Goal: Transaction & Acquisition: Purchase product/service

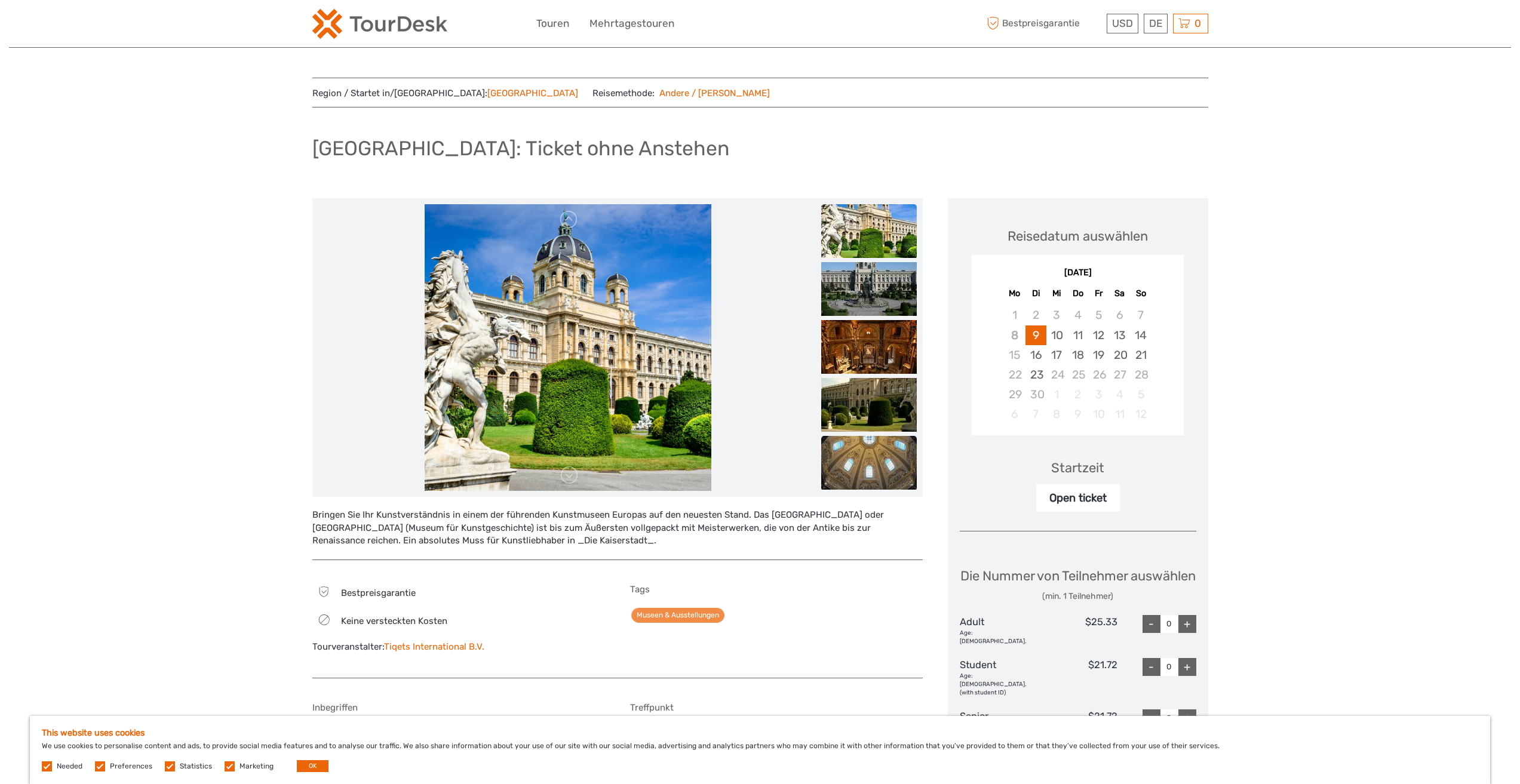
drag, startPoint x: 223, startPoint y: 415, endPoint x: 841, endPoint y: 472, distance: 620.6
click at [222, 415] on div "Region / Startet in/von: Vienna Reisemethode: Andere / Keine Reise Kunsthistori…" at bounding box center [760, 630] width 1502 height 1261
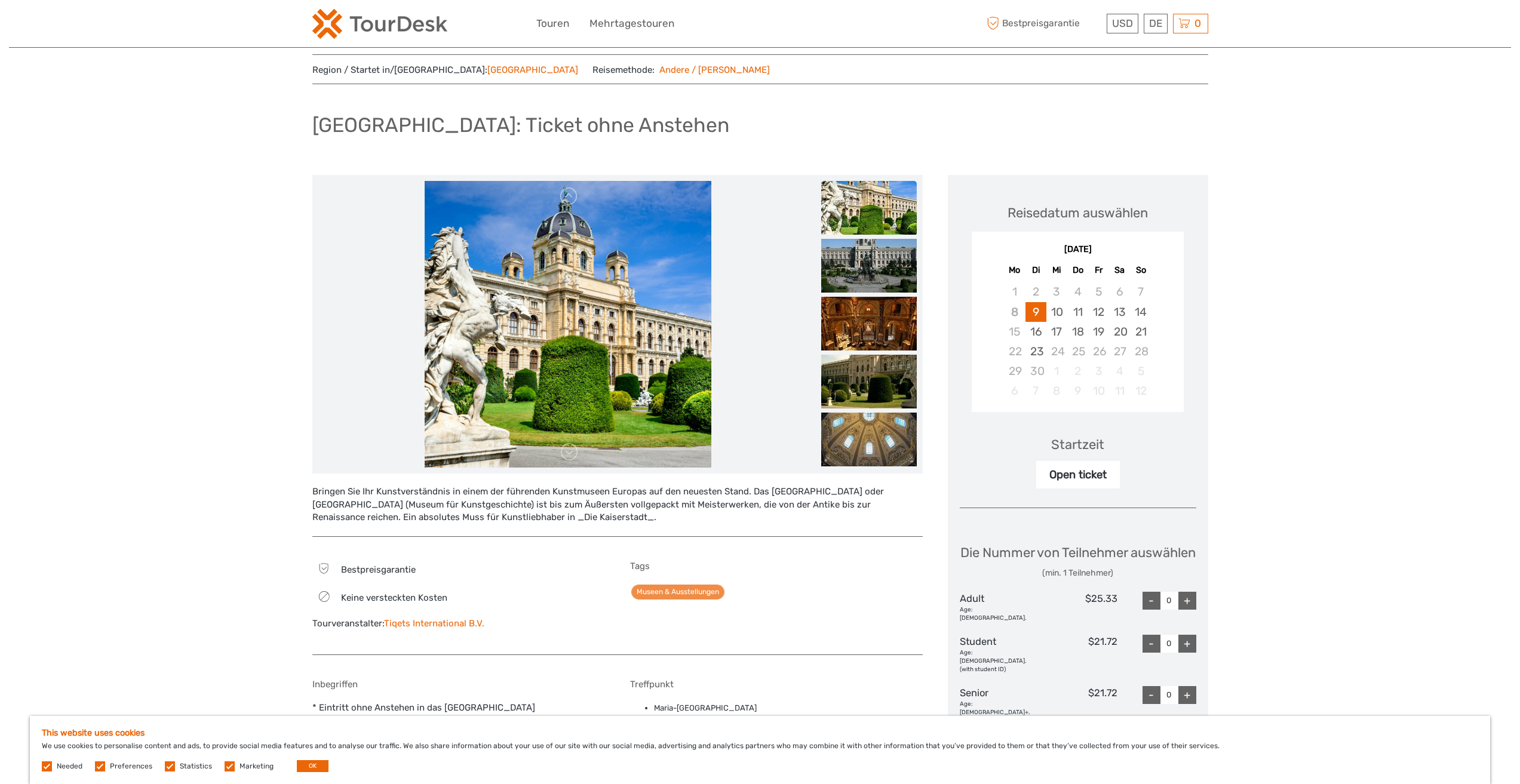
scroll to position [120, 0]
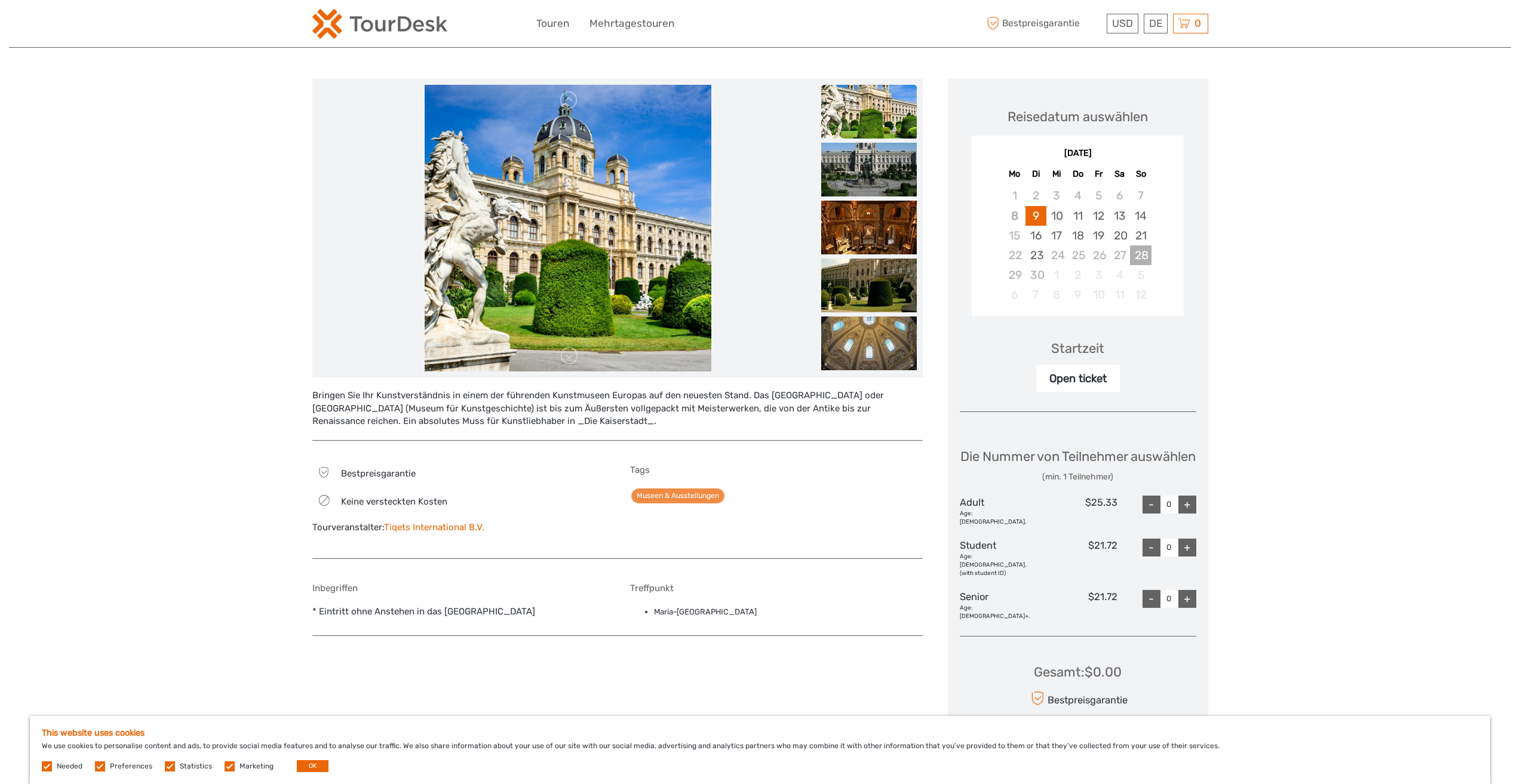
click at [1136, 246] on div "28" at bounding box center [1140, 255] width 21 height 20
click at [1126, 229] on div "20" at bounding box center [1119, 236] width 21 height 20
click at [1226, 457] on div "Region / Startet in/von: Vienna Reisemethode: Andere / Keine Reise Kunsthistori…" at bounding box center [760, 511] width 1502 height 1261
click at [1180, 514] on div "+" at bounding box center [1187, 505] width 18 height 18
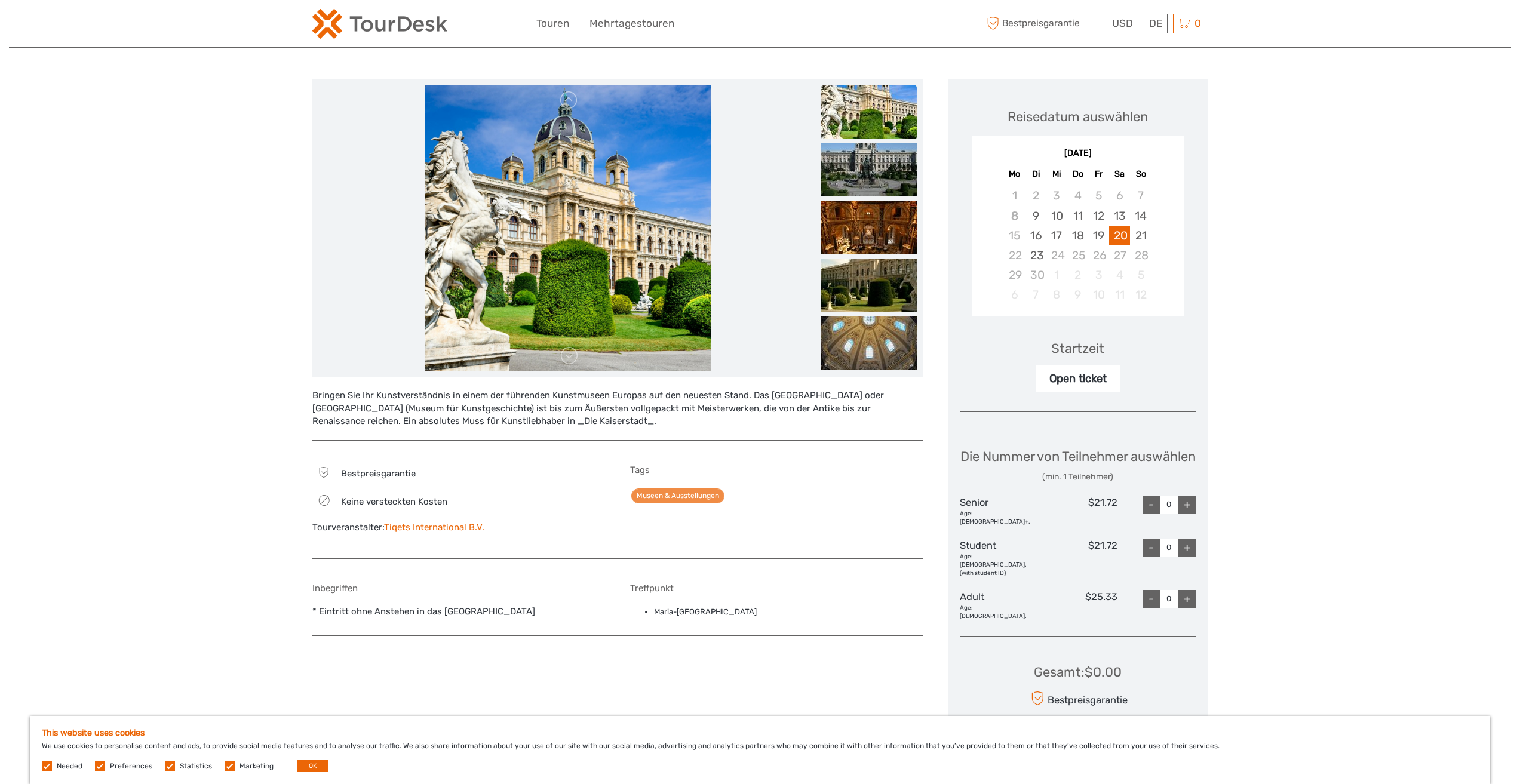
type input "1"
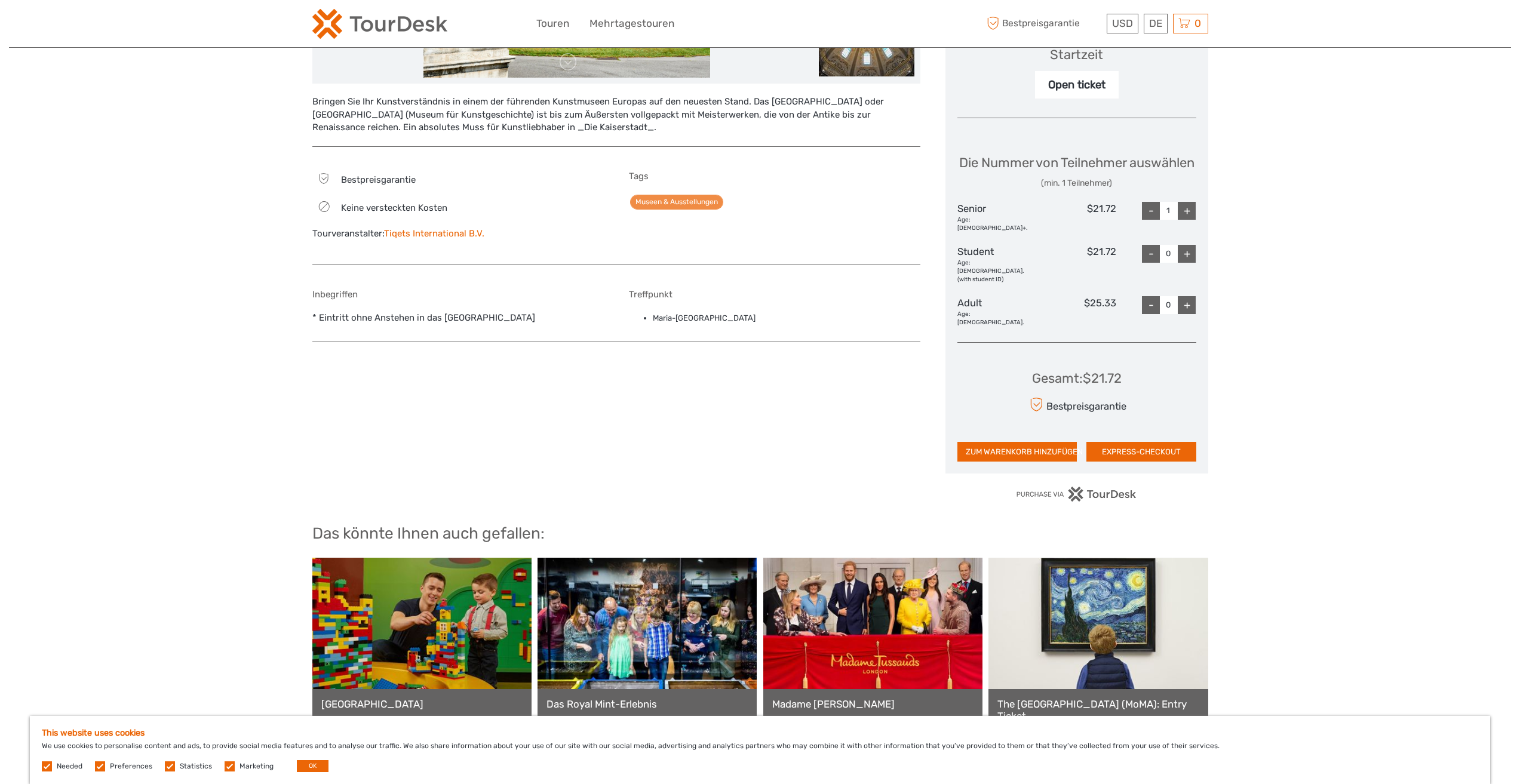
scroll to position [418, 0]
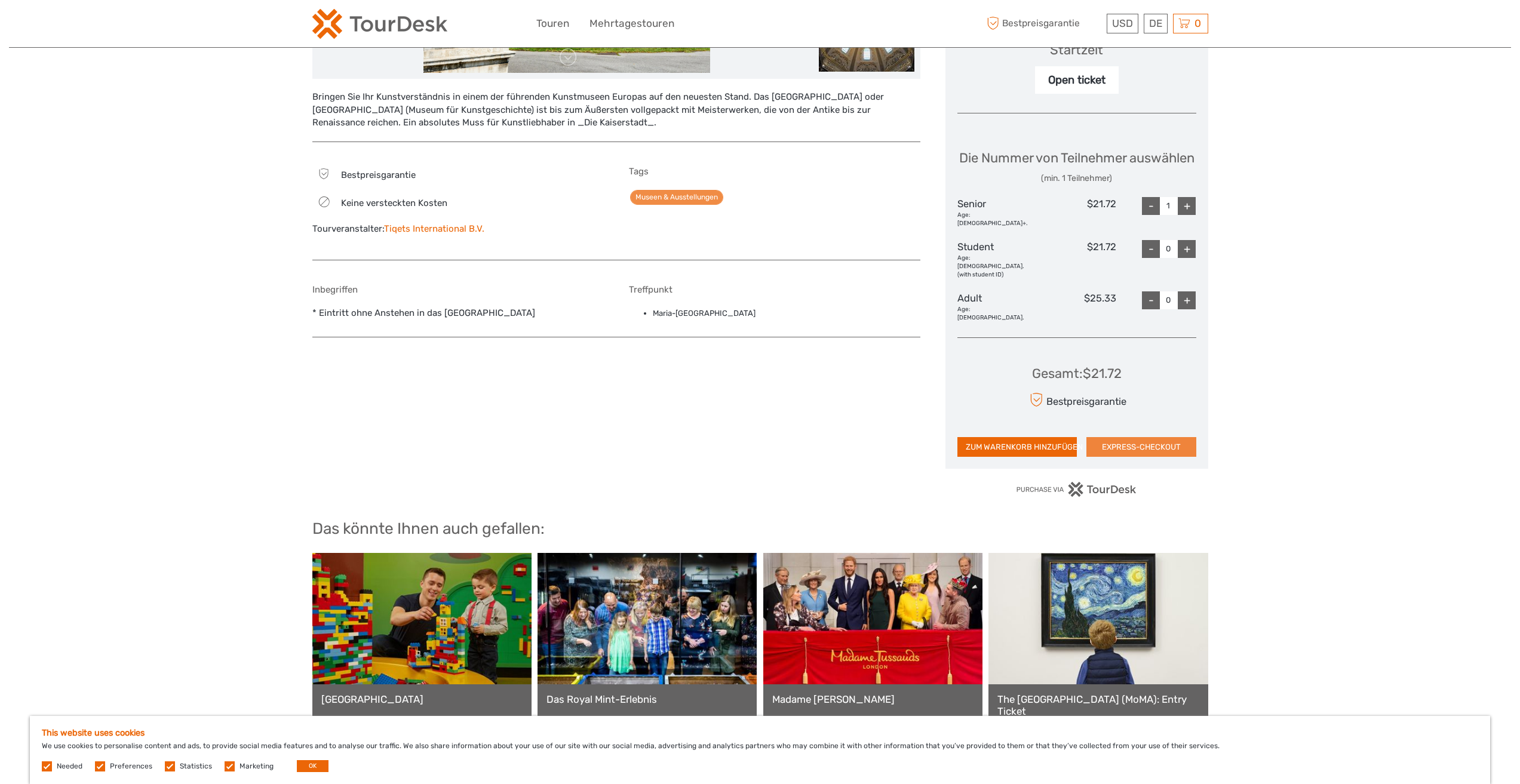
click at [1131, 441] on button "EXPRESS-CHECKOUT" at bounding box center [1141, 447] width 110 height 20
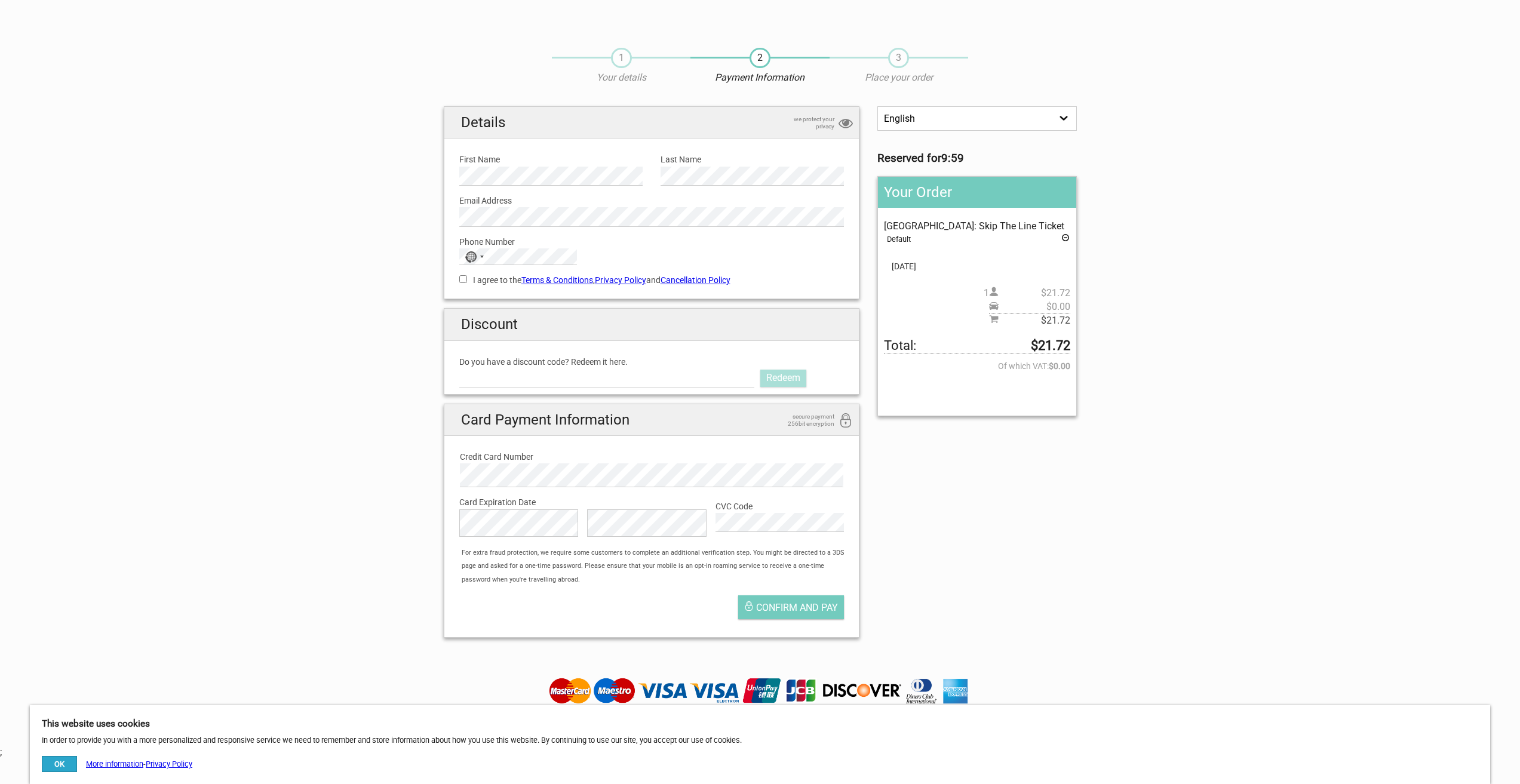
click at [379, 377] on section "1 Your details 2 Payment Information 3 Place your order English Español Deutsch…" at bounding box center [760, 341] width 1520 height 612
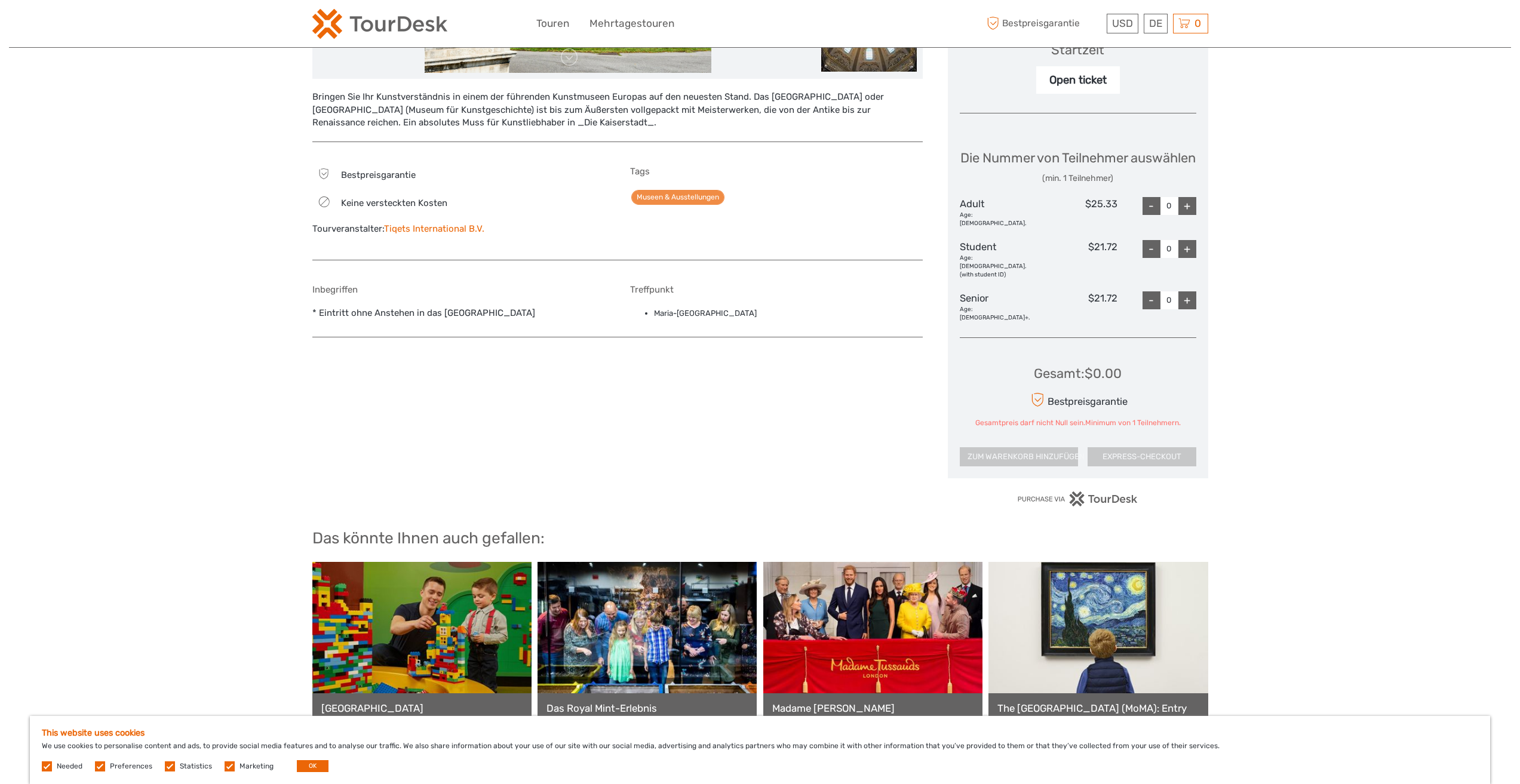
drag, startPoint x: 163, startPoint y: 375, endPoint x: 166, endPoint y: 366, distance: 9.5
click at [165, 369] on div "Region / Startet in/von: Vienna Reisemethode: Andere / Keine Reise Kunsthistori…" at bounding box center [760, 213] width 1502 height 1261
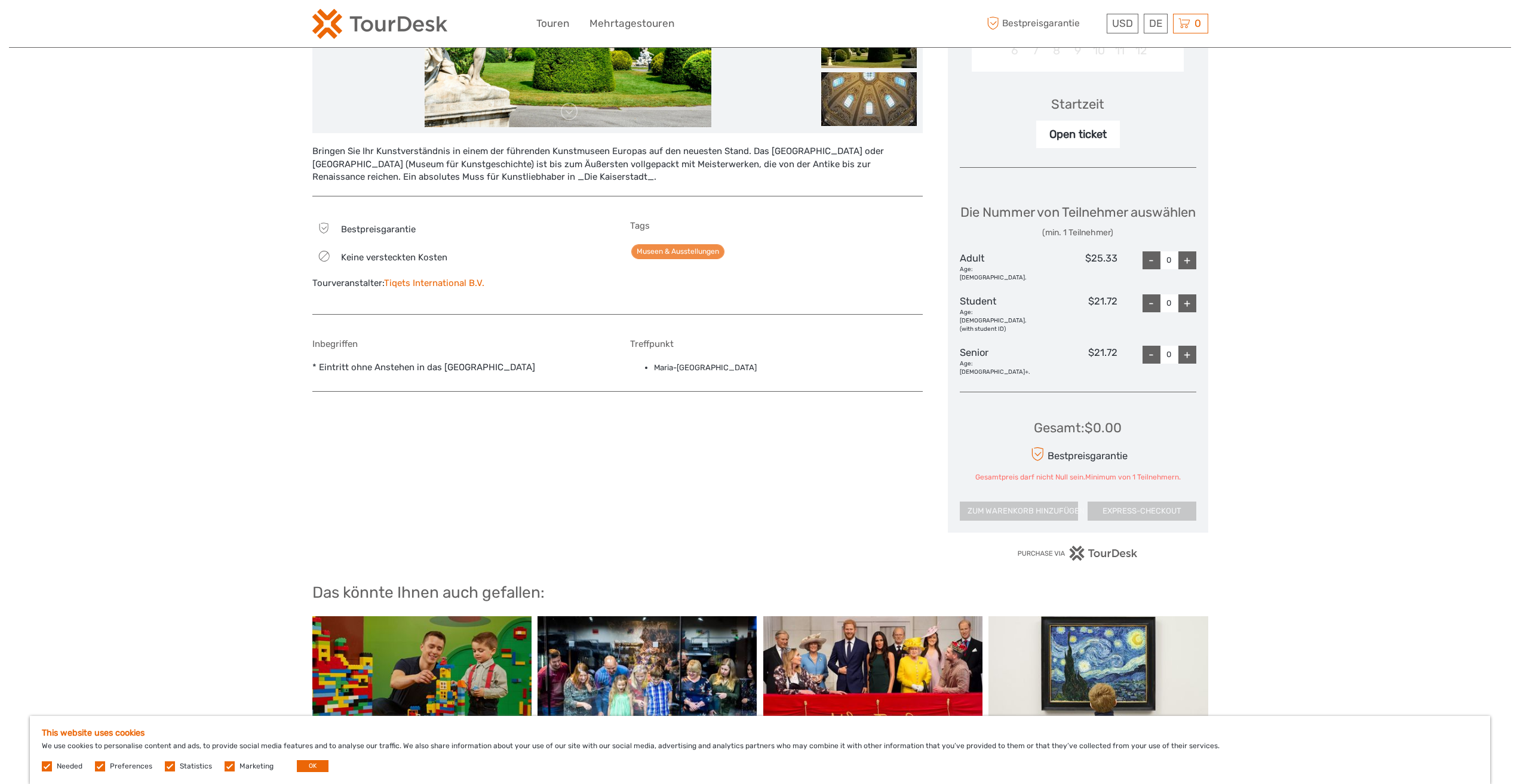
scroll to position [358, 0]
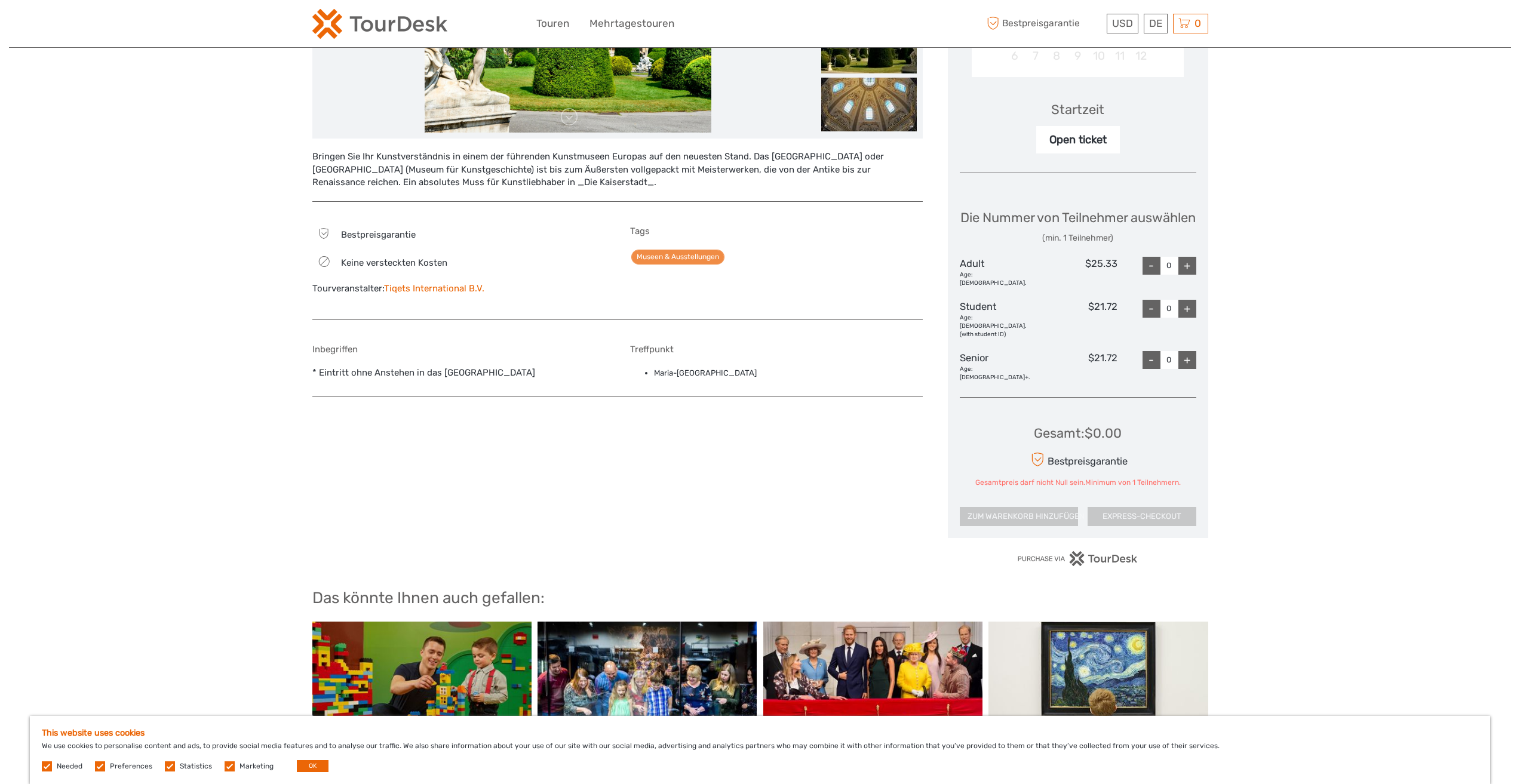
click at [175, 562] on div "Region / Startet in/[GEOGRAPHIC_DATA]: [GEOGRAPHIC_DATA] Reisemethode: Andere /…" at bounding box center [760, 272] width 1502 height 1261
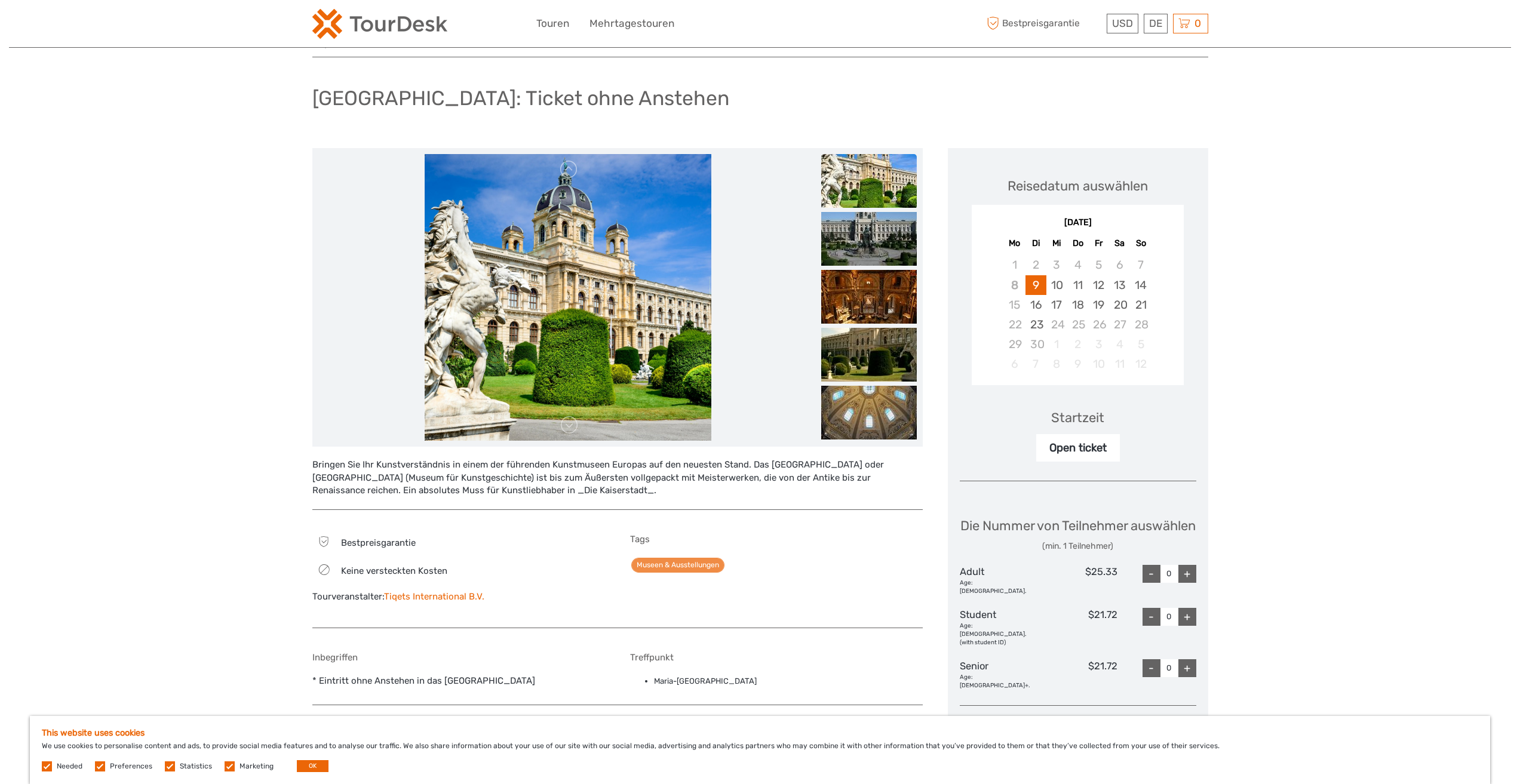
scroll to position [0, 0]
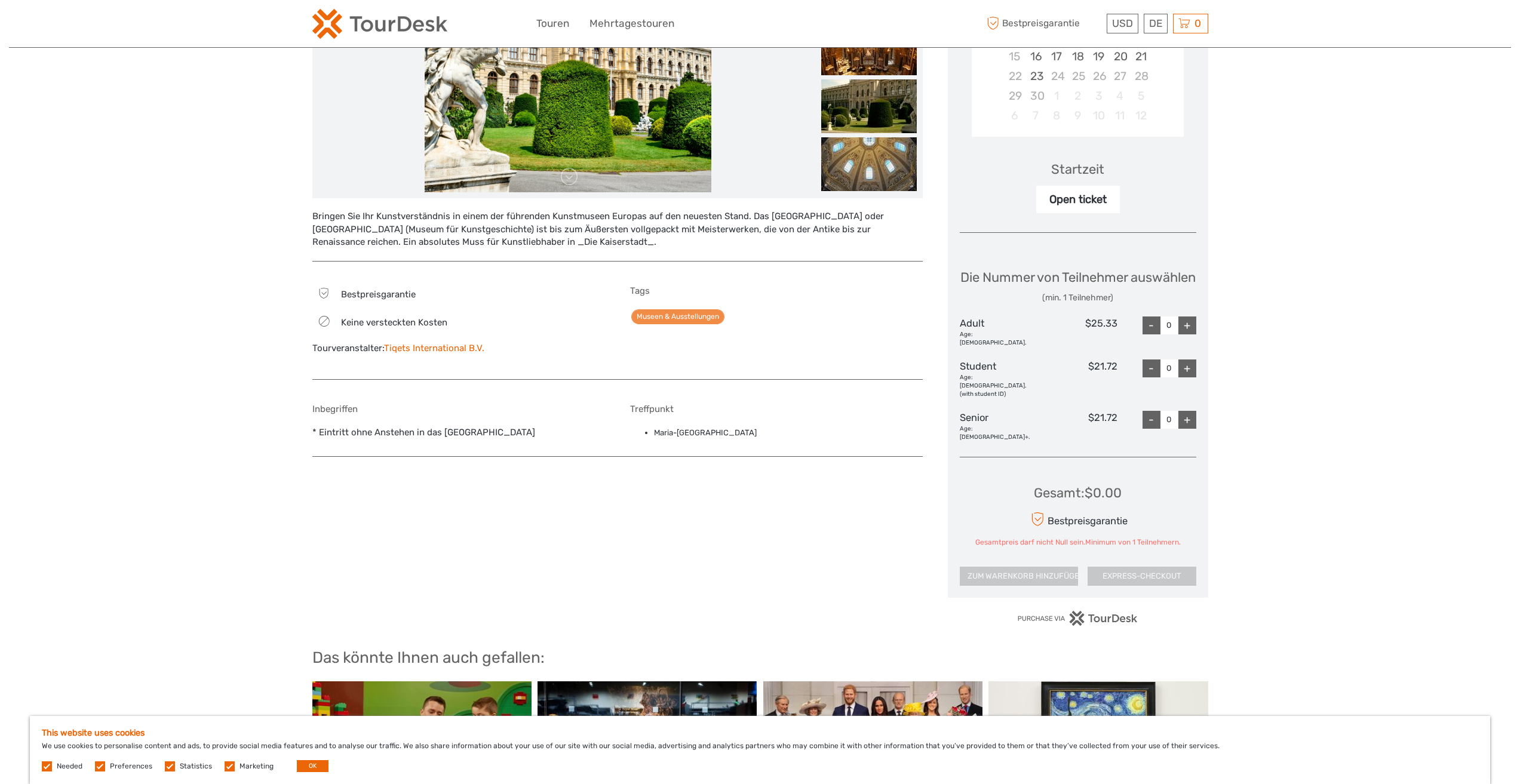
click at [1189, 334] on div "+" at bounding box center [1187, 325] width 18 height 18
type input "1"
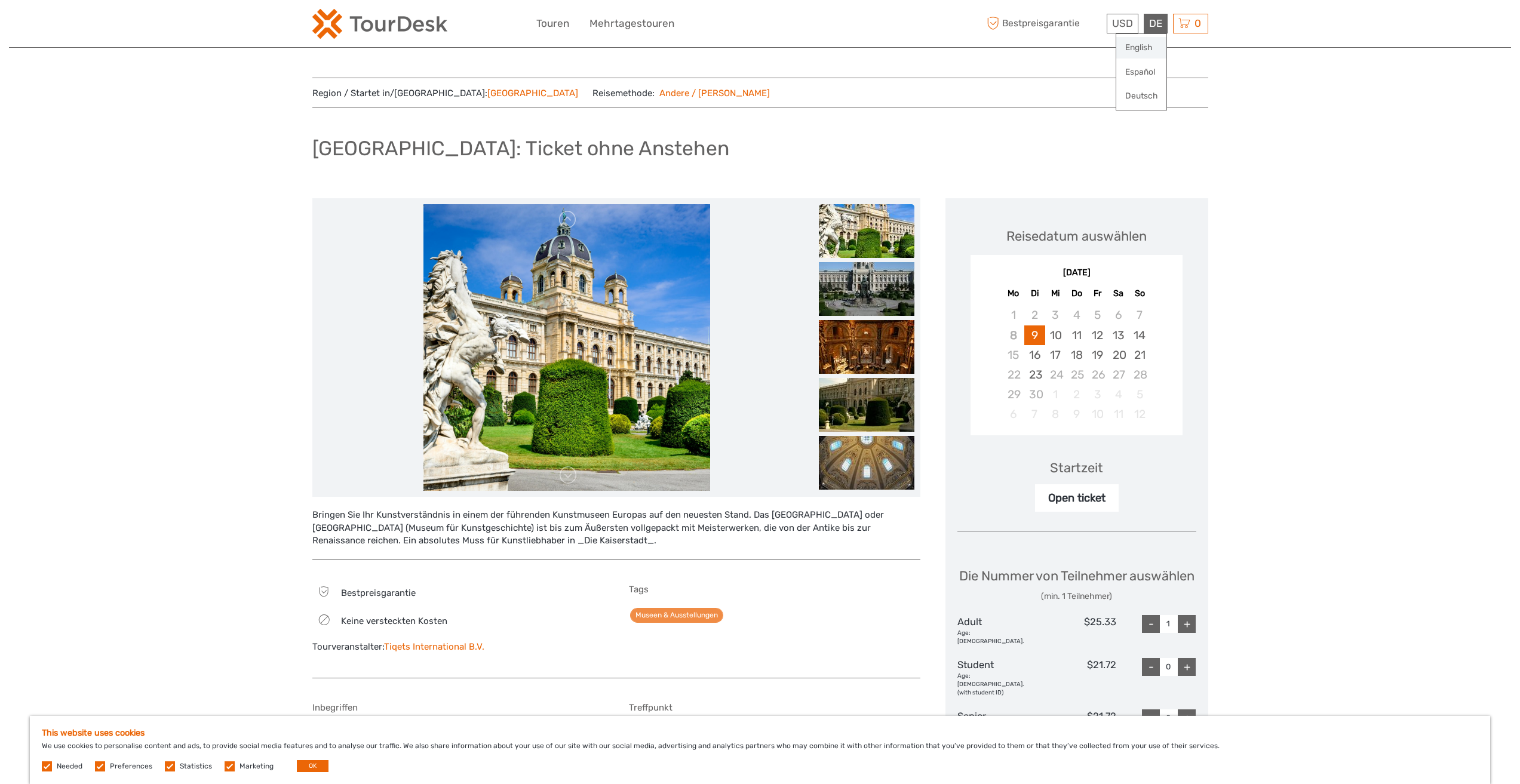
click at [1144, 51] on link "English" at bounding box center [1141, 48] width 50 height 22
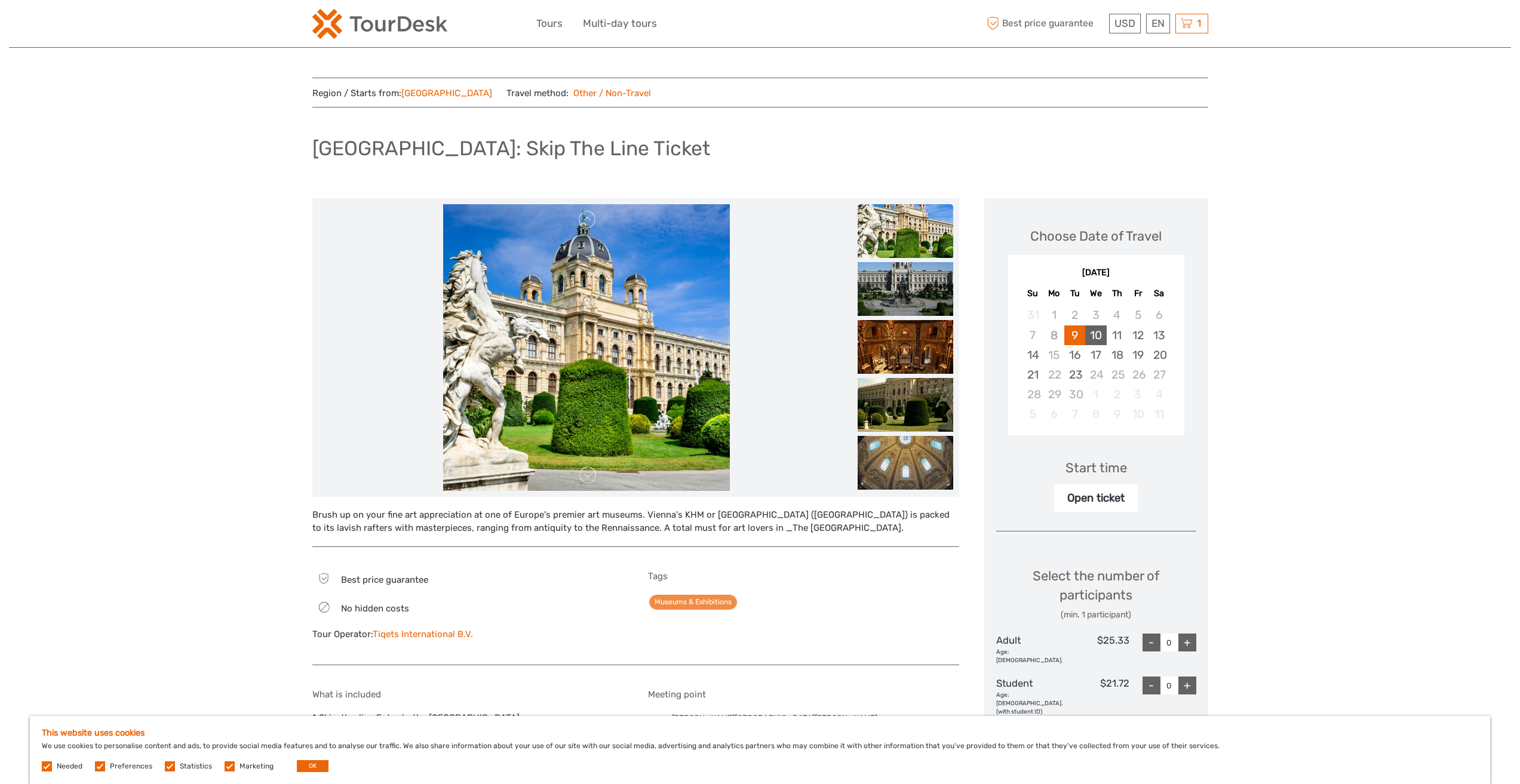
click at [1105, 340] on div "10" at bounding box center [1096, 335] width 21 height 20
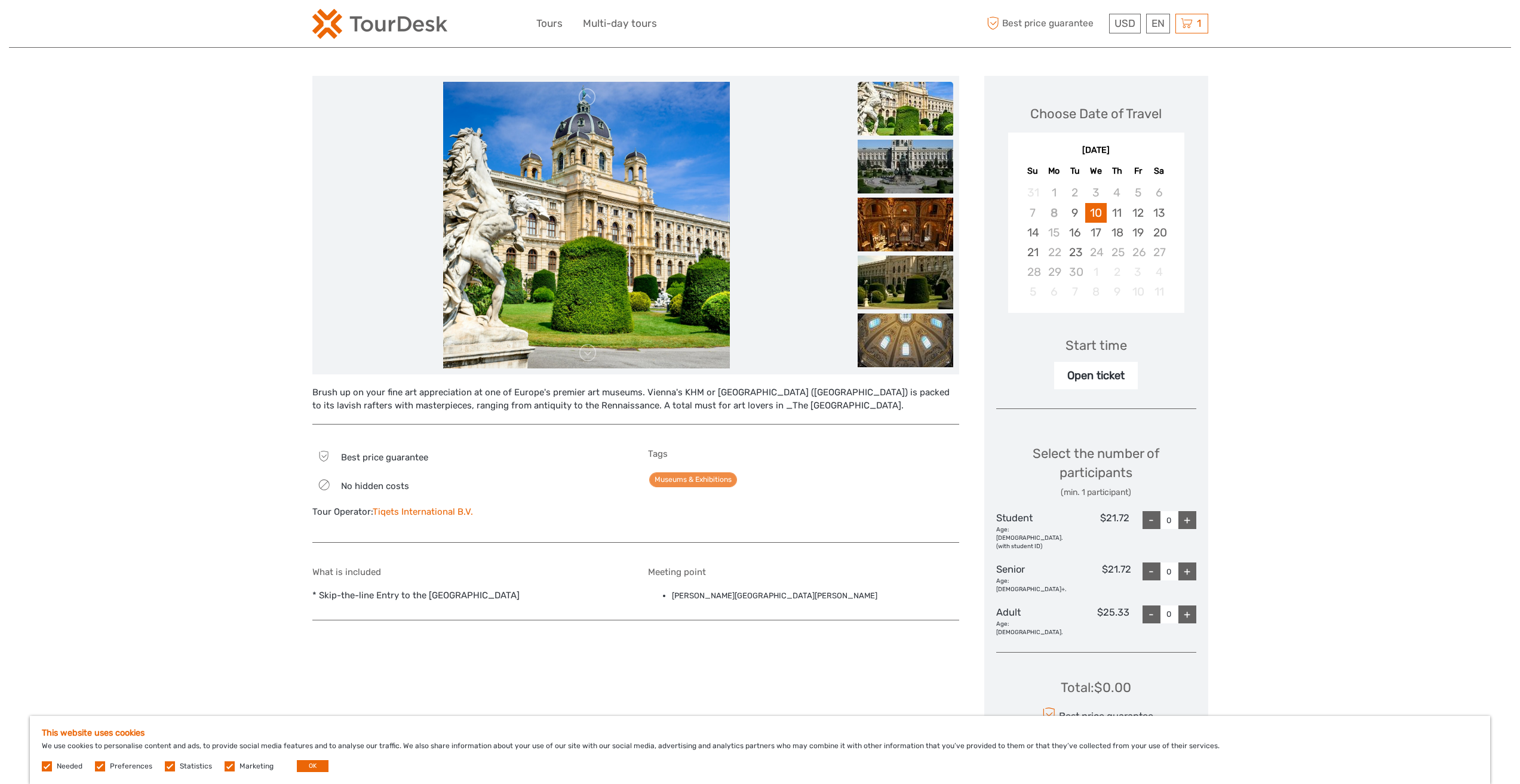
scroll to position [179, 0]
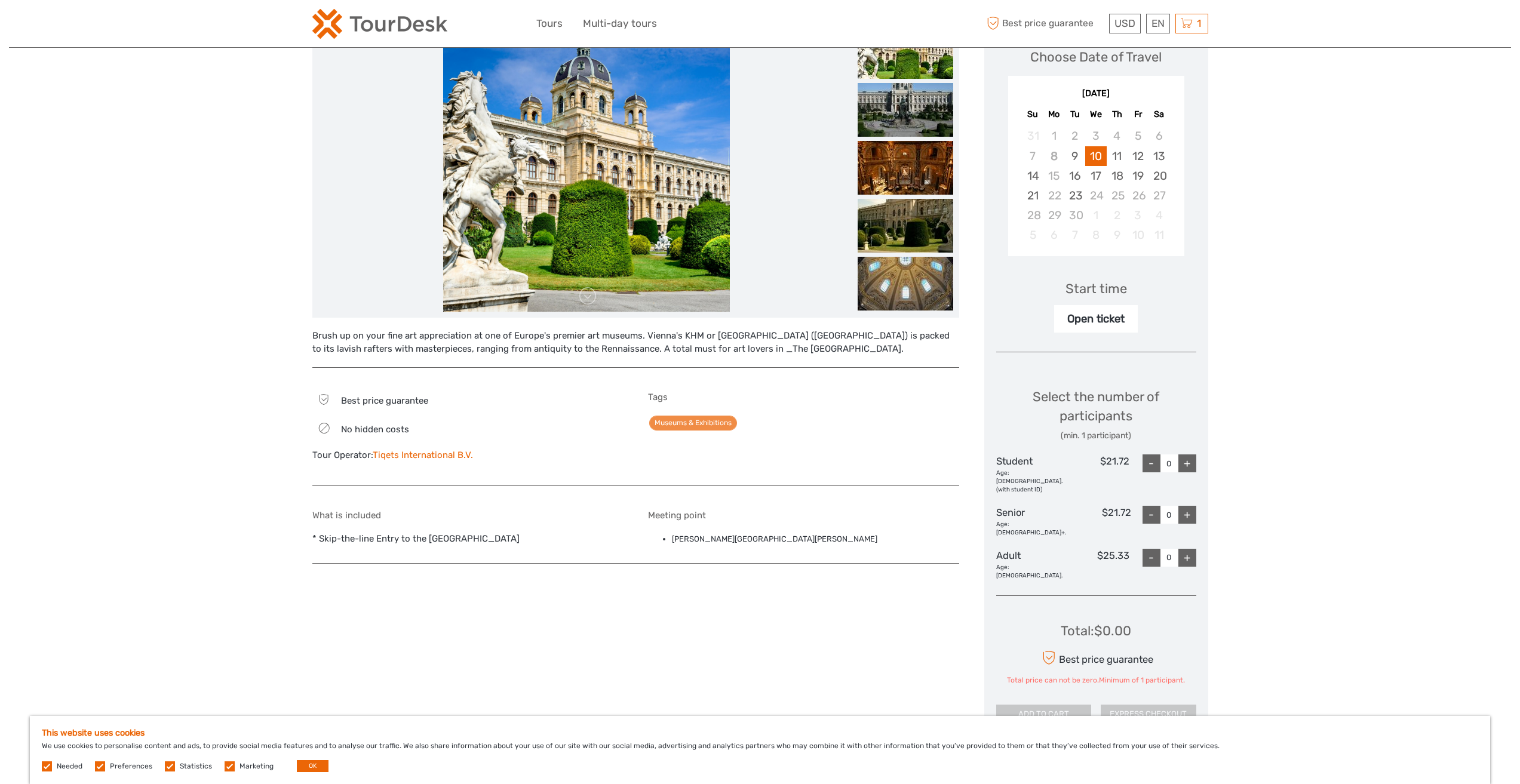
click at [1189, 463] on div "+" at bounding box center [1187, 463] width 18 height 18
click at [1274, 485] on div "Region / Starts from: Vienna Travel method: Other / Non-Travel Kunsthistorische…" at bounding box center [760, 456] width 1502 height 1271
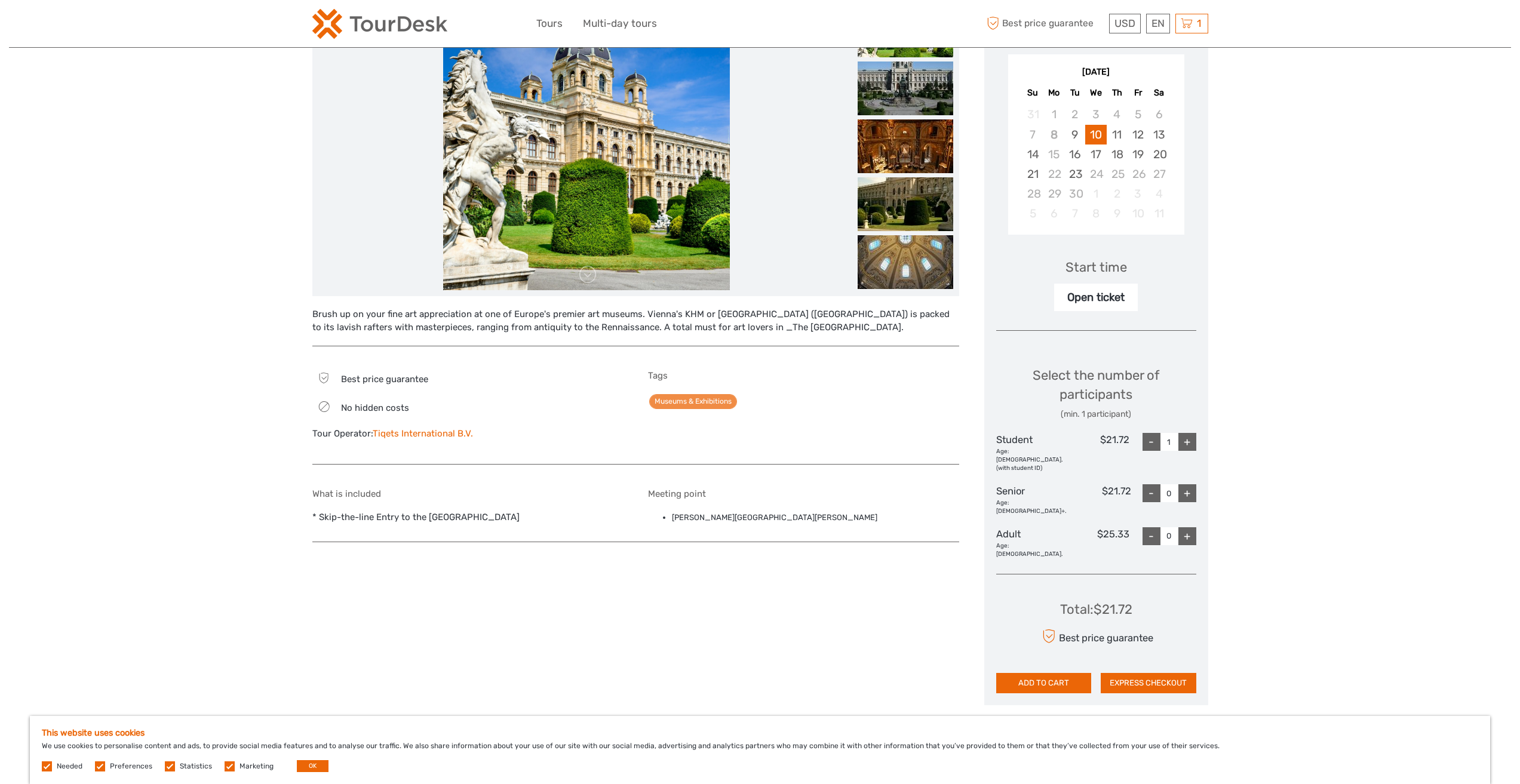
scroll to position [239, 0]
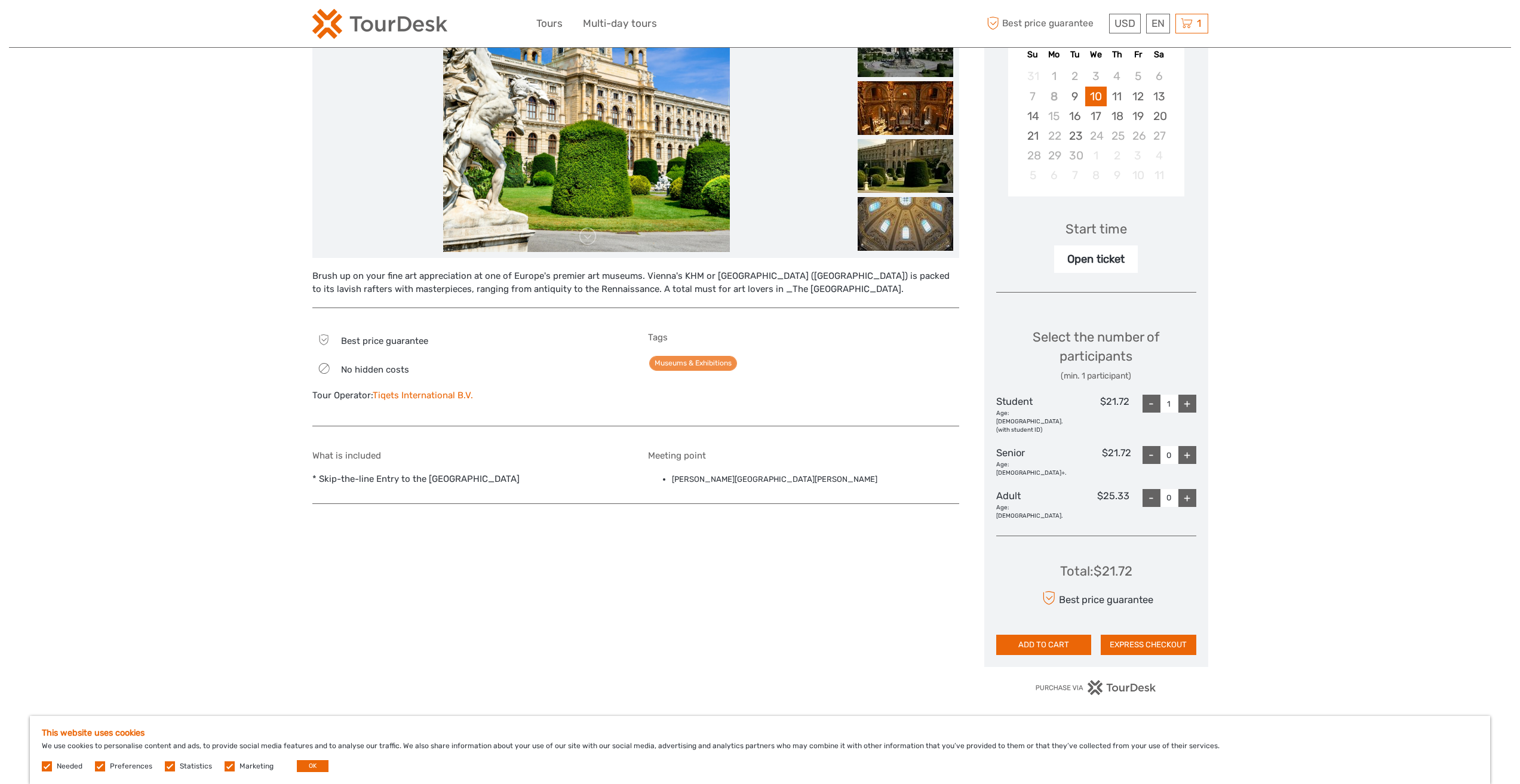
click at [1155, 408] on div "-" at bounding box center [1151, 404] width 18 height 18
type input "0"
click at [1186, 489] on div "+" at bounding box center [1187, 498] width 18 height 18
type input "1"
click at [1150, 635] on button "EXPRESS CHECKOUT" at bounding box center [1148, 644] width 96 height 20
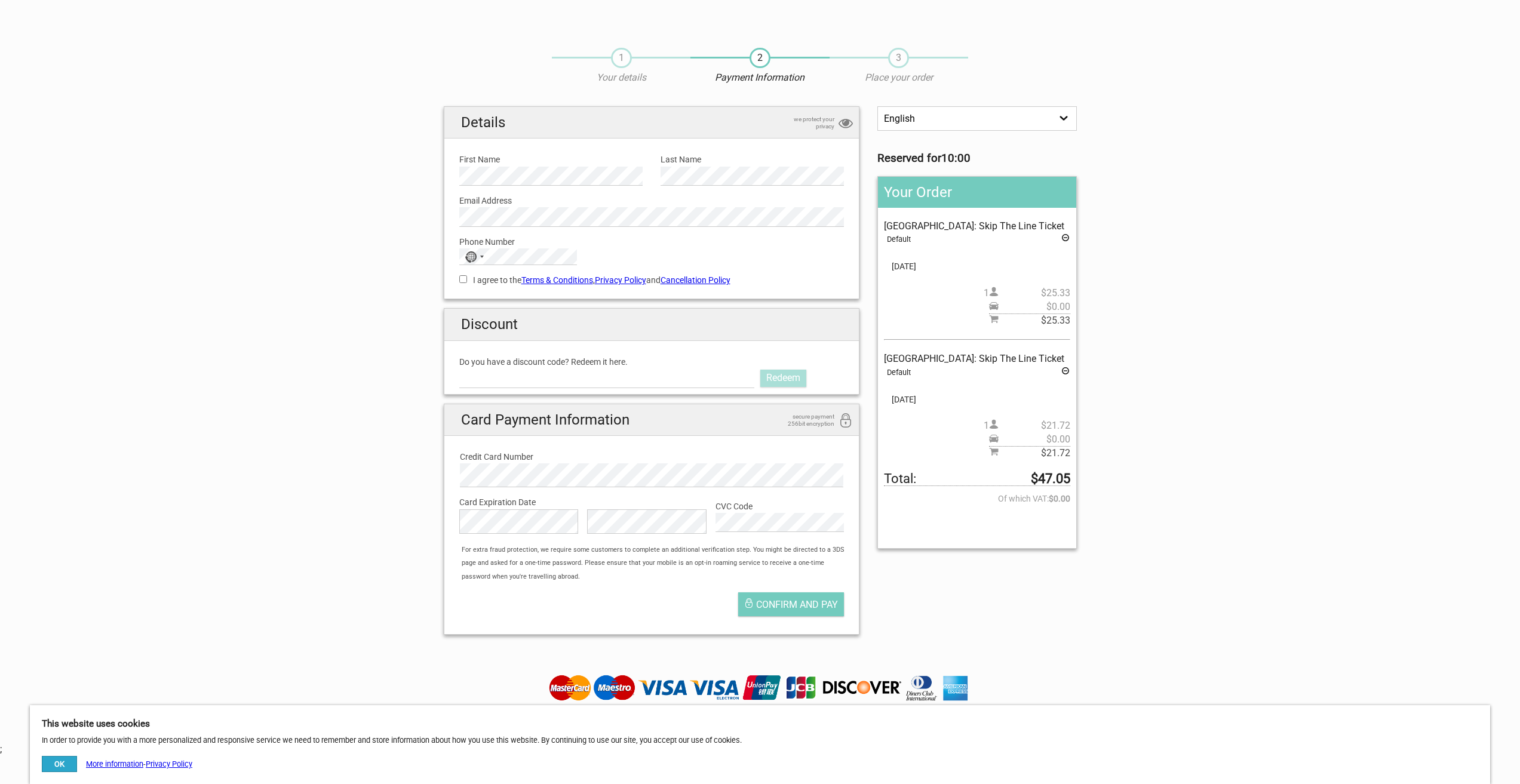
drag, startPoint x: 114, startPoint y: 302, endPoint x: 121, endPoint y: 294, distance: 10.6
click at [117, 296] on section "1 Your details 2 Payment Information 3 Place your order English Español Deutsch…" at bounding box center [760, 340] width 1520 height 609
drag, startPoint x: 276, startPoint y: 254, endPoint x: 294, endPoint y: 260, distance: 19.0
click at [276, 254] on section "1 Your details 2 Payment Information 3 Place your order English Español Deutsch…" at bounding box center [760, 340] width 1520 height 609
click at [481, 259] on div "No country selected" at bounding box center [473, 256] width 28 height 16
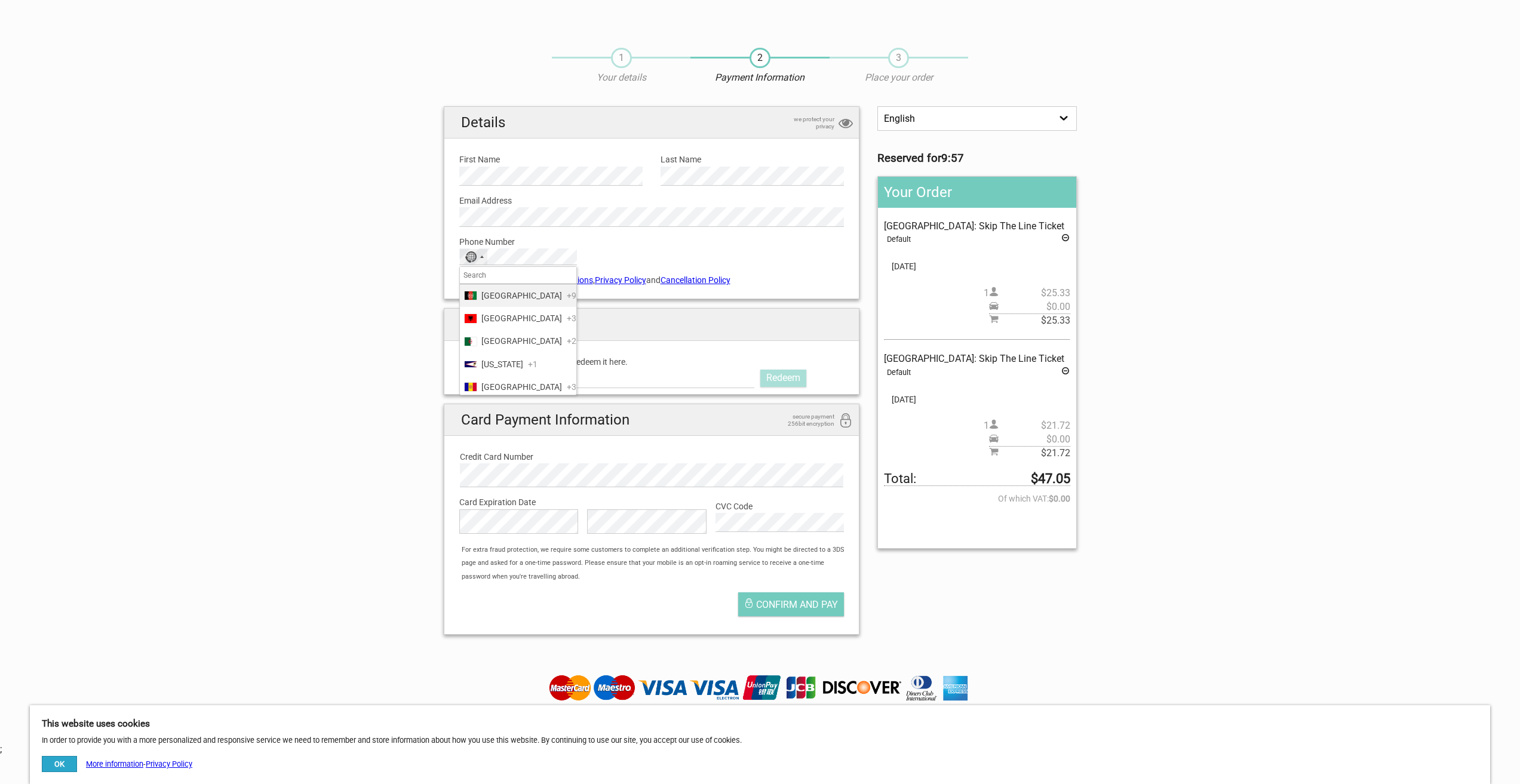
click at [538, 278] on input "Search" at bounding box center [518, 275] width 117 height 16
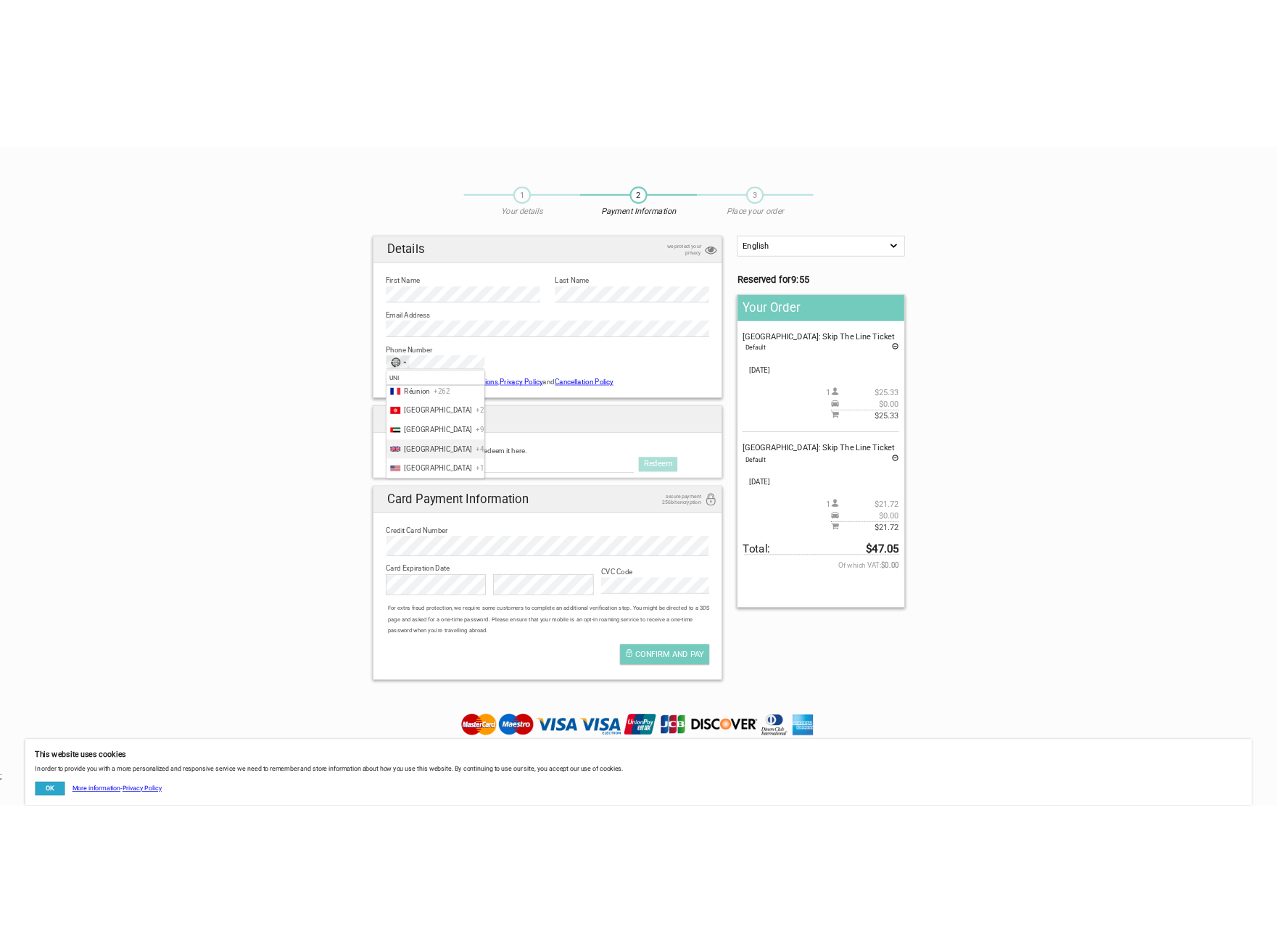
scroll to position [21, 0]
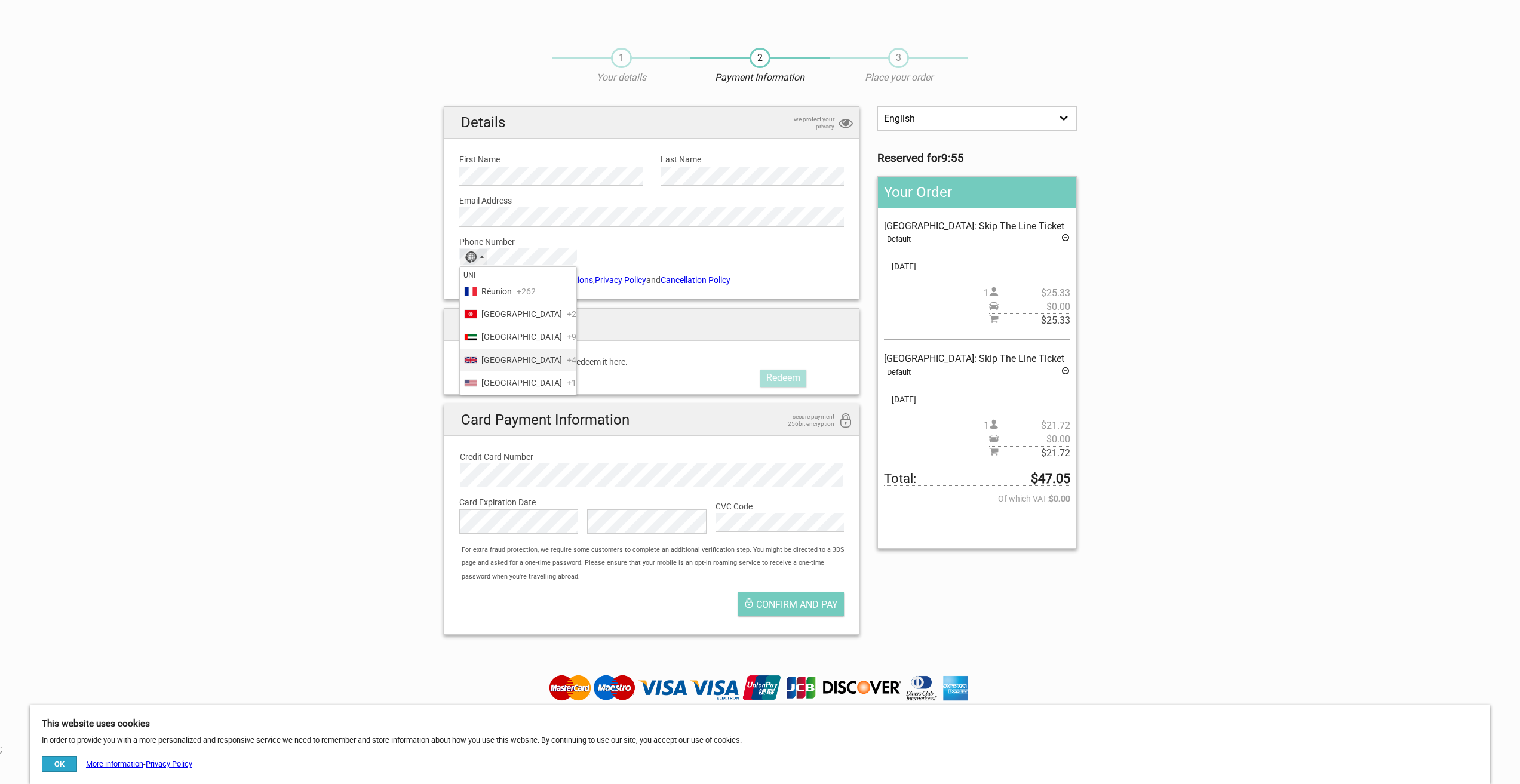
type input "UNI"
click at [510, 378] on span "[GEOGRAPHIC_DATA]" at bounding box center [522, 383] width 80 height 13
click at [539, 487] on div "Card Expiration Date Card Expiration Month is required The Card Expiration Year…" at bounding box center [652, 515] width 403 height 56
click at [403, 504] on section "1 Your details 2 Payment Information 3 Place your order English Español Deutsch…" at bounding box center [760, 340] width 1520 height 609
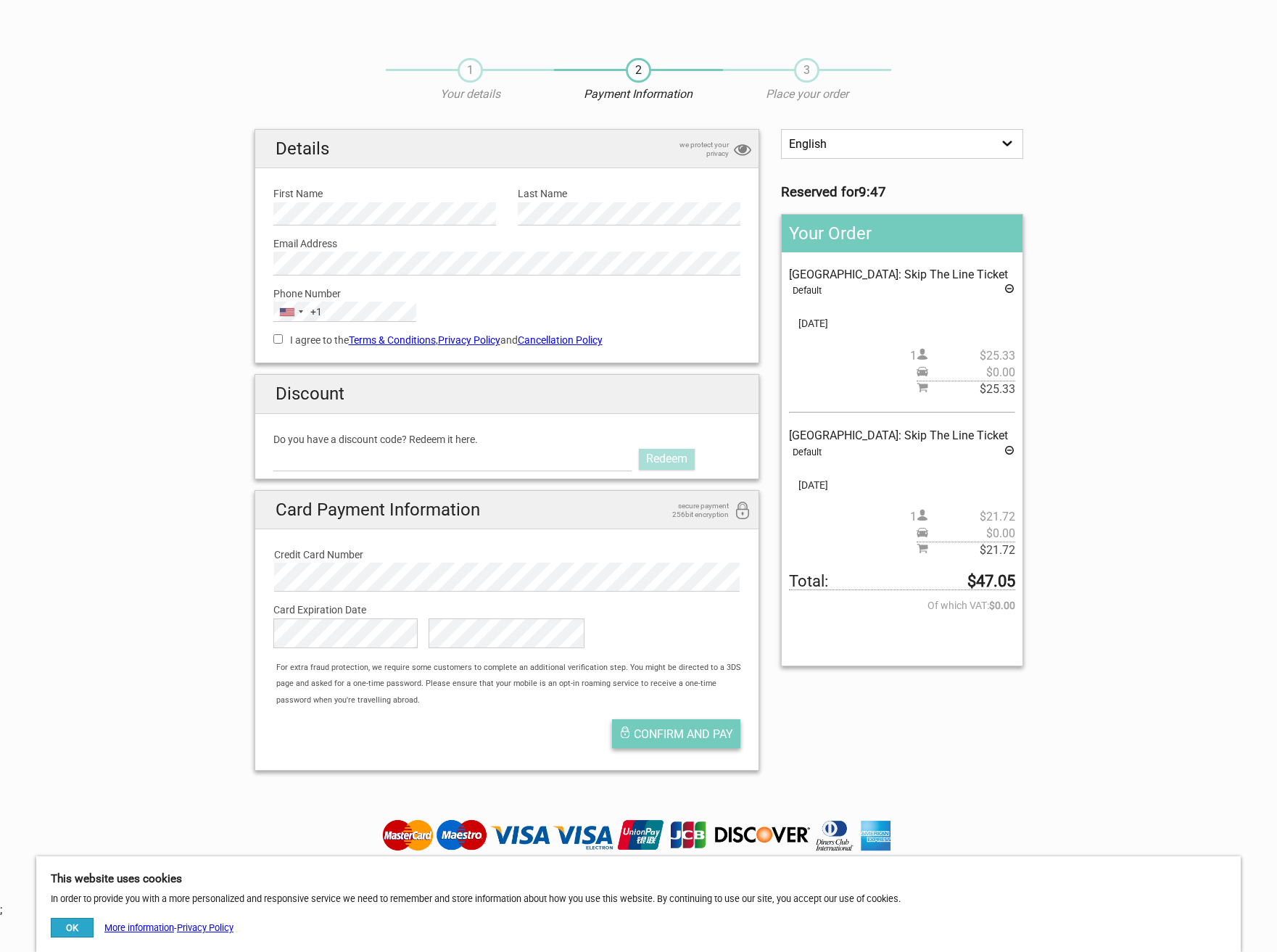
click at [687, 747] on button "Confirm and pay" at bounding box center [676, 734] width 128 height 29
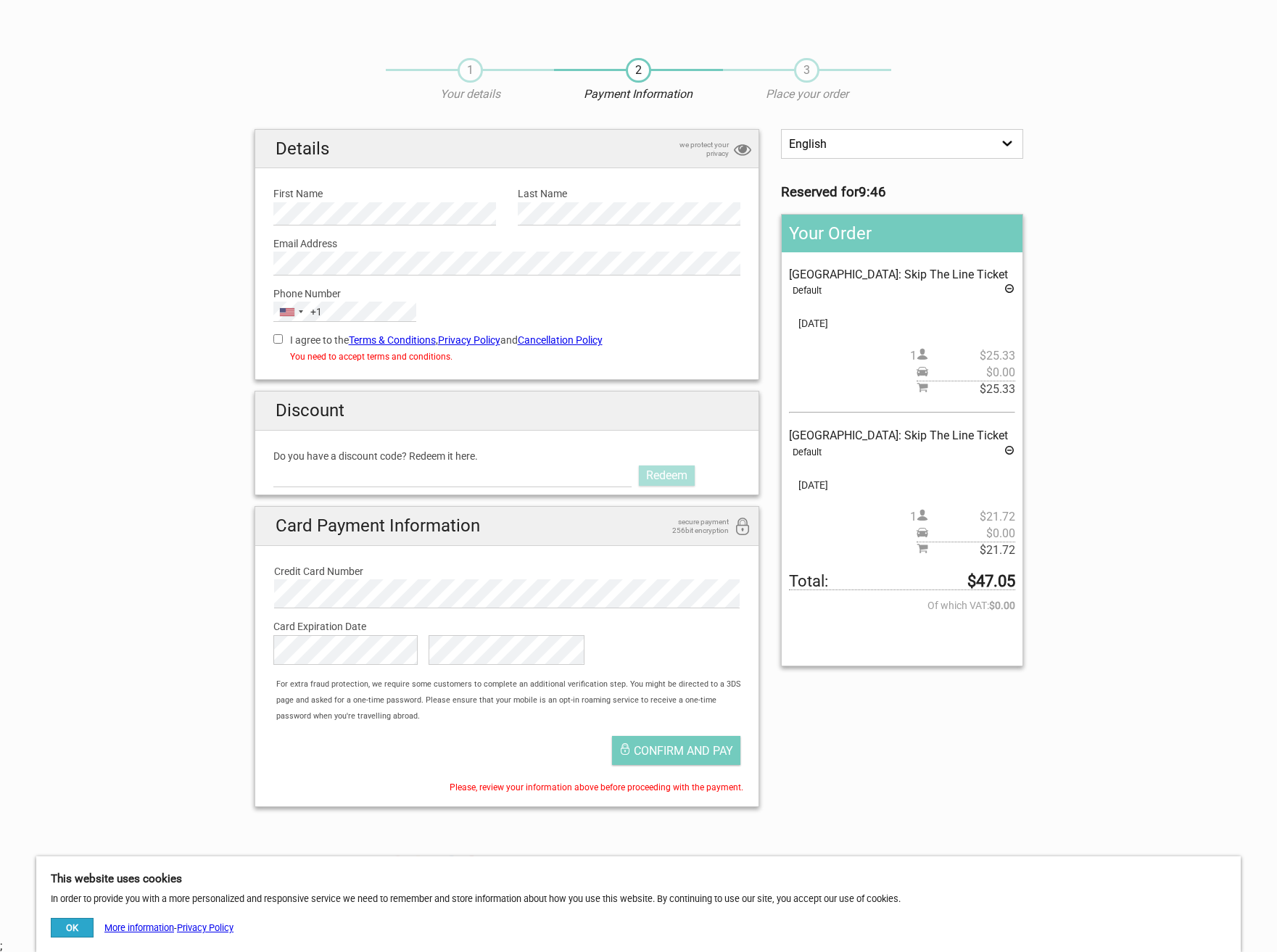
click at [282, 339] on input "I agree to the Terms & Conditions , Privacy Policy and Cancellation Policy" at bounding box center [278, 338] width 9 height 9
checkbox input "true"
click at [707, 756] on span "Confirm and pay" at bounding box center [683, 750] width 99 height 14
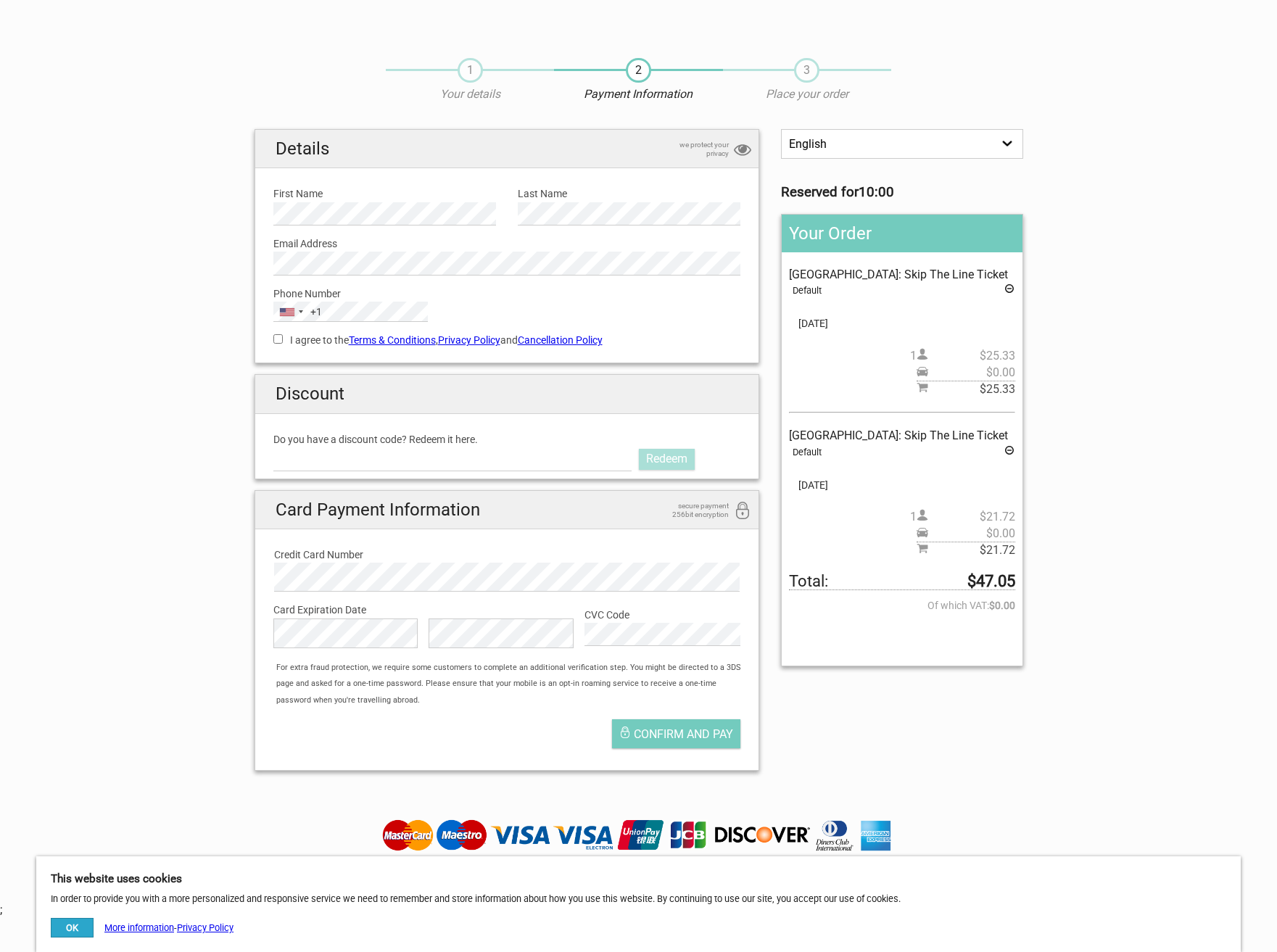
click at [34, 196] on section "1 Your details 2 Payment Information 3 Place your order English Español Deutsch…" at bounding box center [638, 412] width 1277 height 739
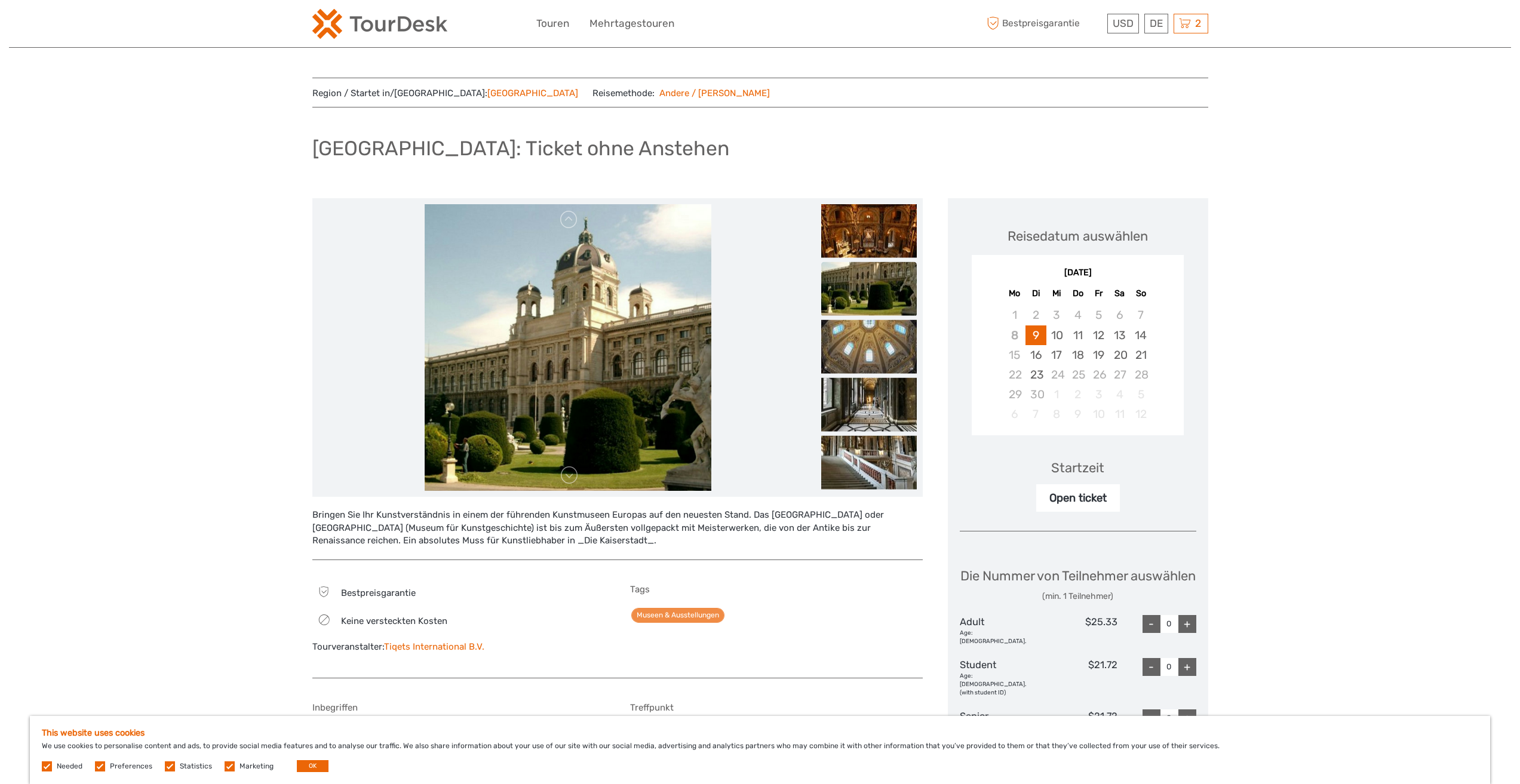
drag, startPoint x: 230, startPoint y: 482, endPoint x: 236, endPoint y: 486, distance: 7.2
click at [236, 486] on div "Region / Startet in/[GEOGRAPHIC_DATA]: [GEOGRAPHIC_DATA] Reisemethode: Andere /…" at bounding box center [760, 630] width 1502 height 1261
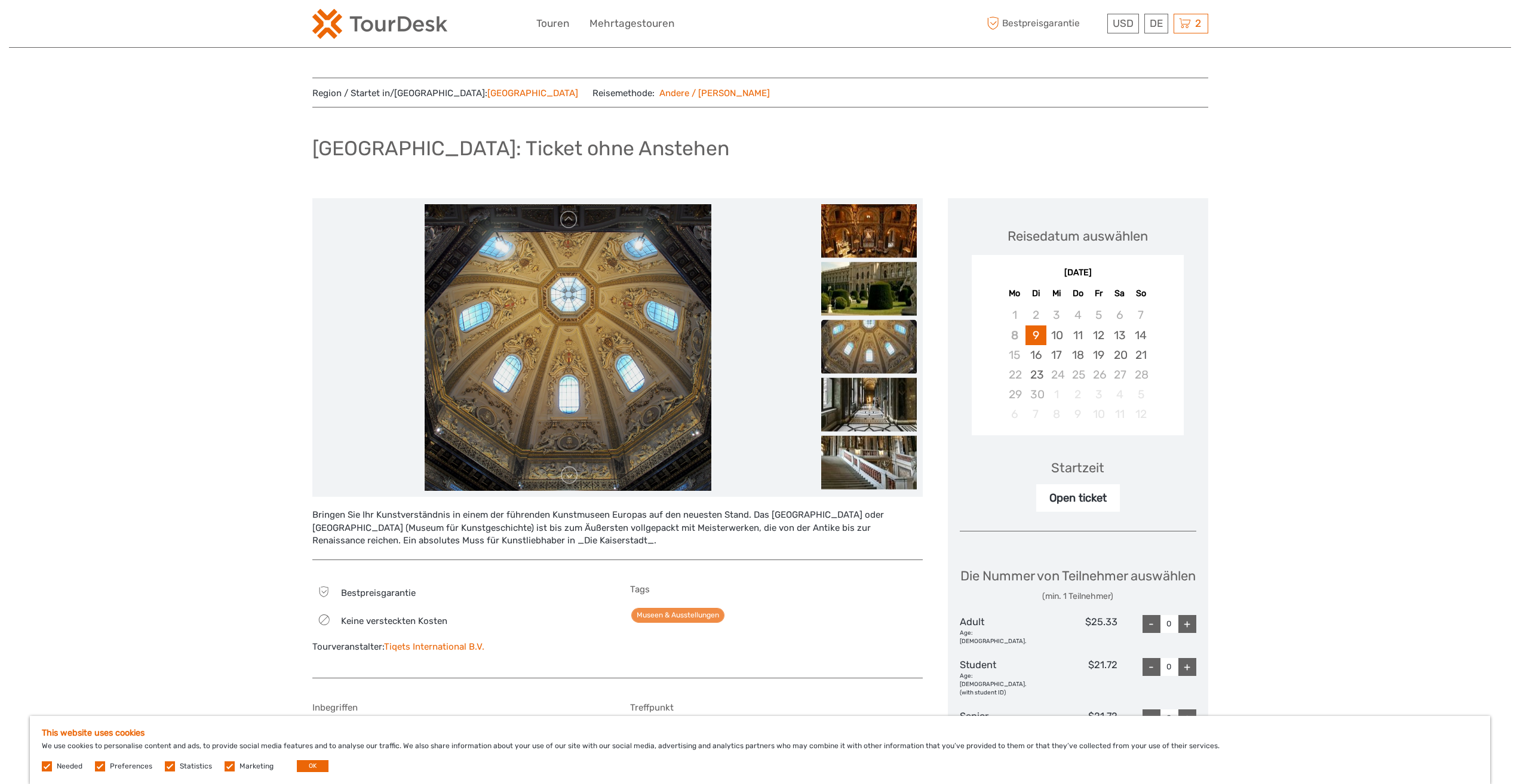
scroll to position [299, 0]
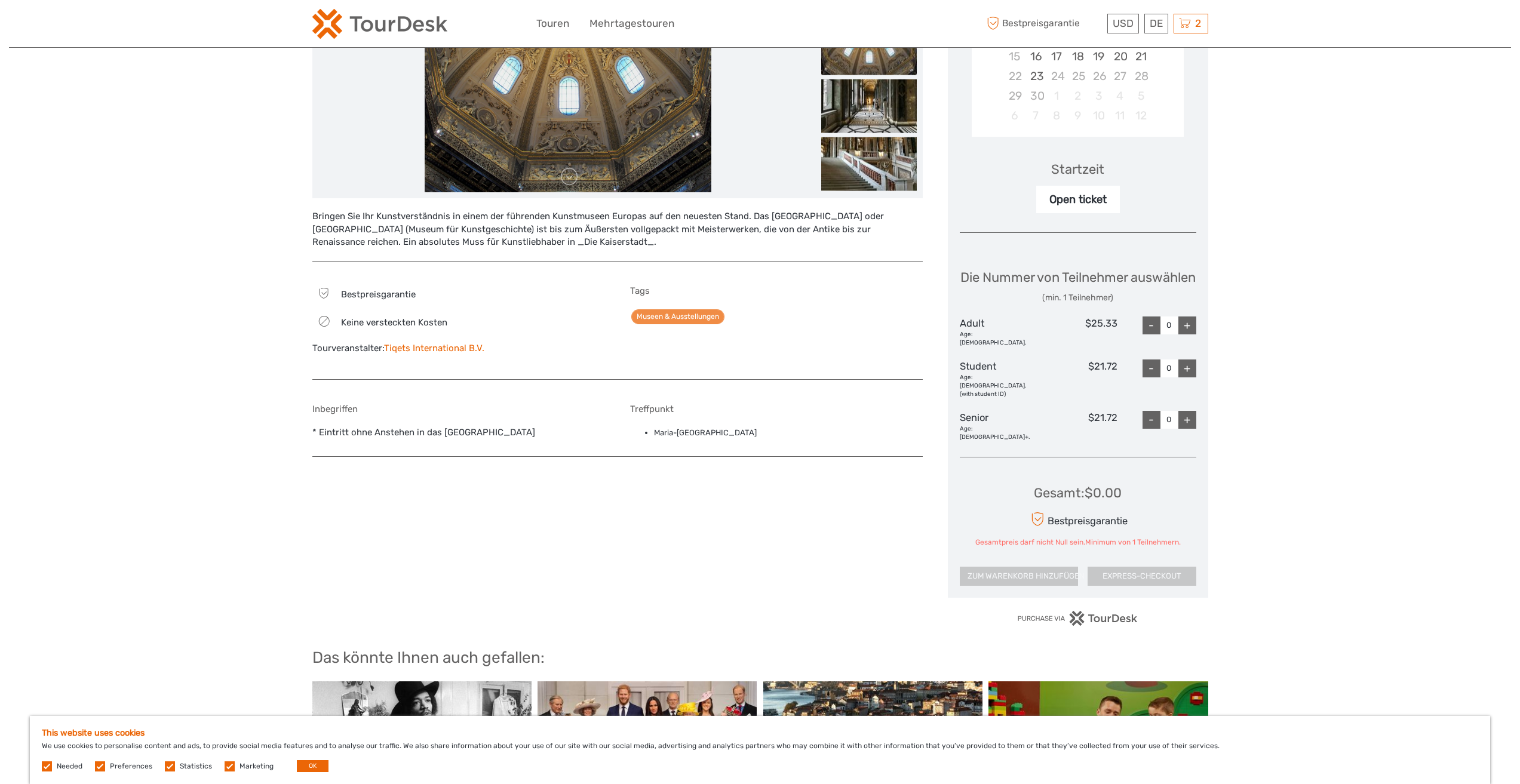
click at [175, 308] on div "Region / Startet in/[GEOGRAPHIC_DATA]: [GEOGRAPHIC_DATA] Reisemethode: Andere /…" at bounding box center [760, 331] width 1502 height 1261
